Goal: Information Seeking & Learning: Learn about a topic

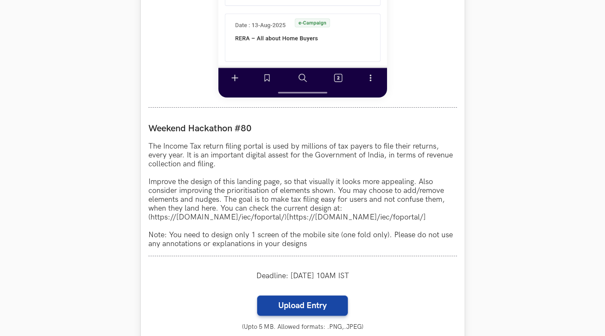
scroll to position [665, 0]
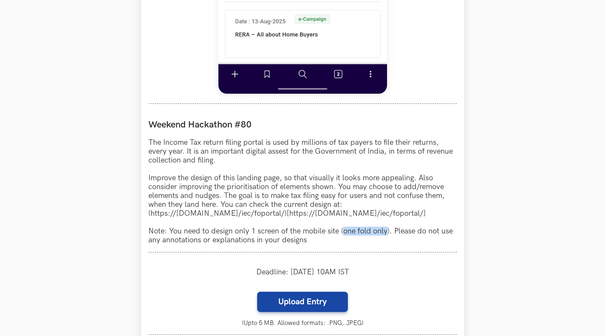
drag, startPoint x: 387, startPoint y: 232, endPoint x: 342, endPoint y: 230, distance: 44.3
click at [342, 230] on p "The Income Tax return filing portal is used by millions of tax payers to file t…" at bounding box center [302, 191] width 309 height 106
click at [347, 205] on p "The Income Tax return filing portal is used by millions of tax payers to file t…" at bounding box center [302, 191] width 309 height 106
click at [145, 172] on div "IT Returns portal LIVE Weekend Hackathon #80 The Income Tax return filing porta…" at bounding box center [303, 32] width 324 height 723
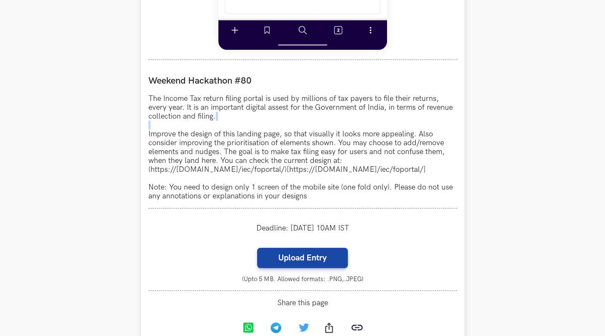
scroll to position [709, 0]
drag, startPoint x: 168, startPoint y: 188, endPoint x: 350, endPoint y: 191, distance: 182.1
click at [350, 191] on p "The Income Tax return filing portal is used by millions of tax payers to file t…" at bounding box center [302, 147] width 309 height 106
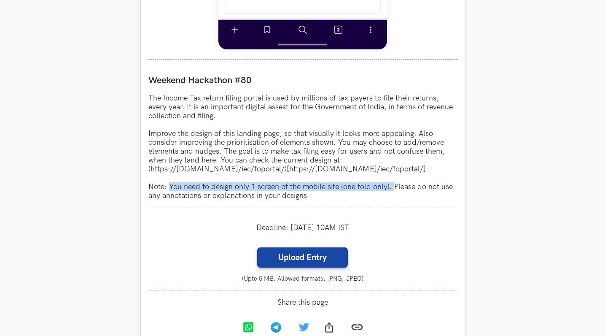
drag, startPoint x: 392, startPoint y: 190, endPoint x: 169, endPoint y: 191, distance: 223.0
click at [169, 191] on p "The Income Tax return filing portal is used by millions of tax payers to file t…" at bounding box center [302, 147] width 309 height 106
copy p "You need to design only 1 screen of the mobile site (one fold only)."
